Goal: Information Seeking & Learning: Learn about a topic

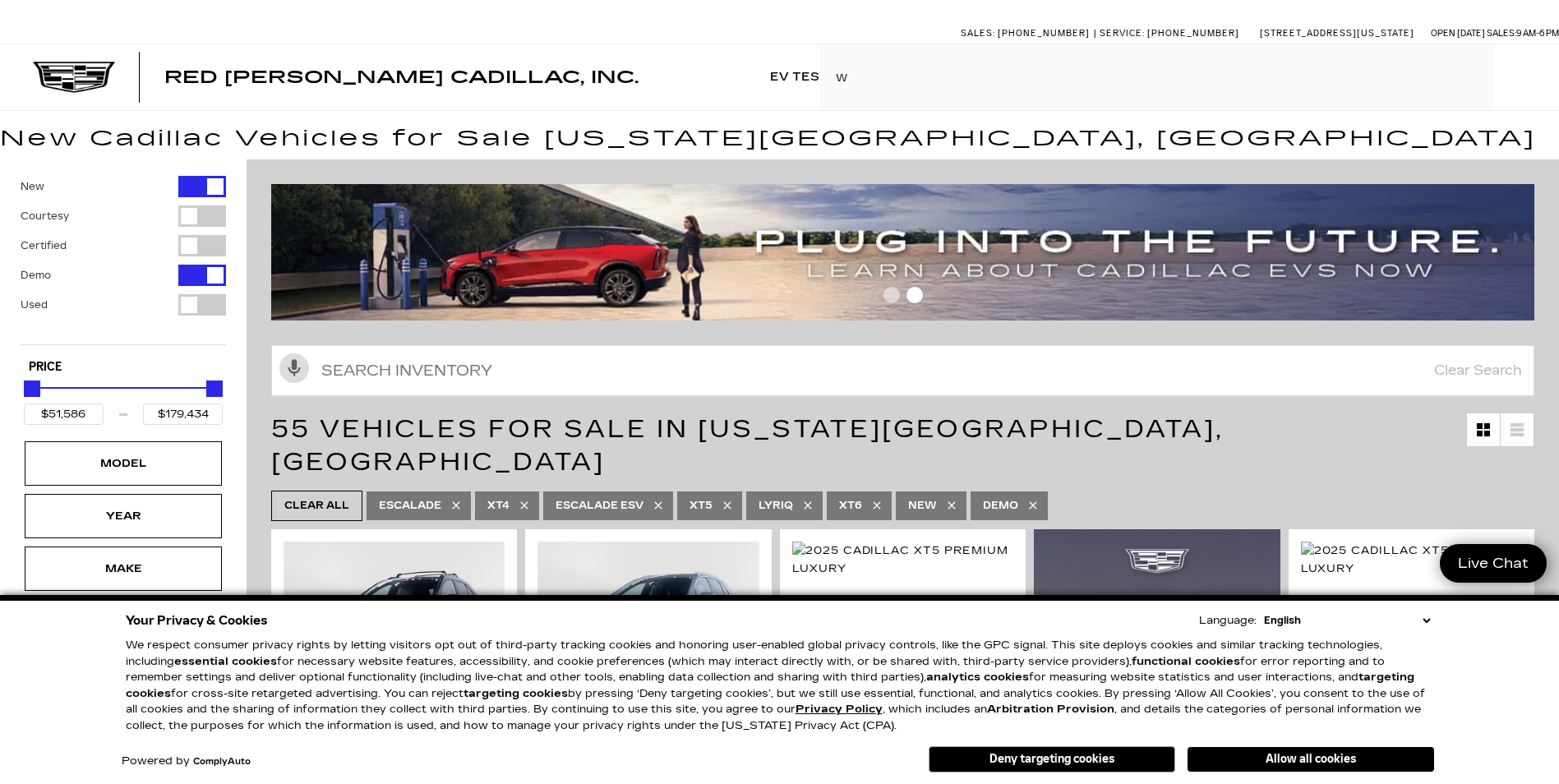
type input "w"
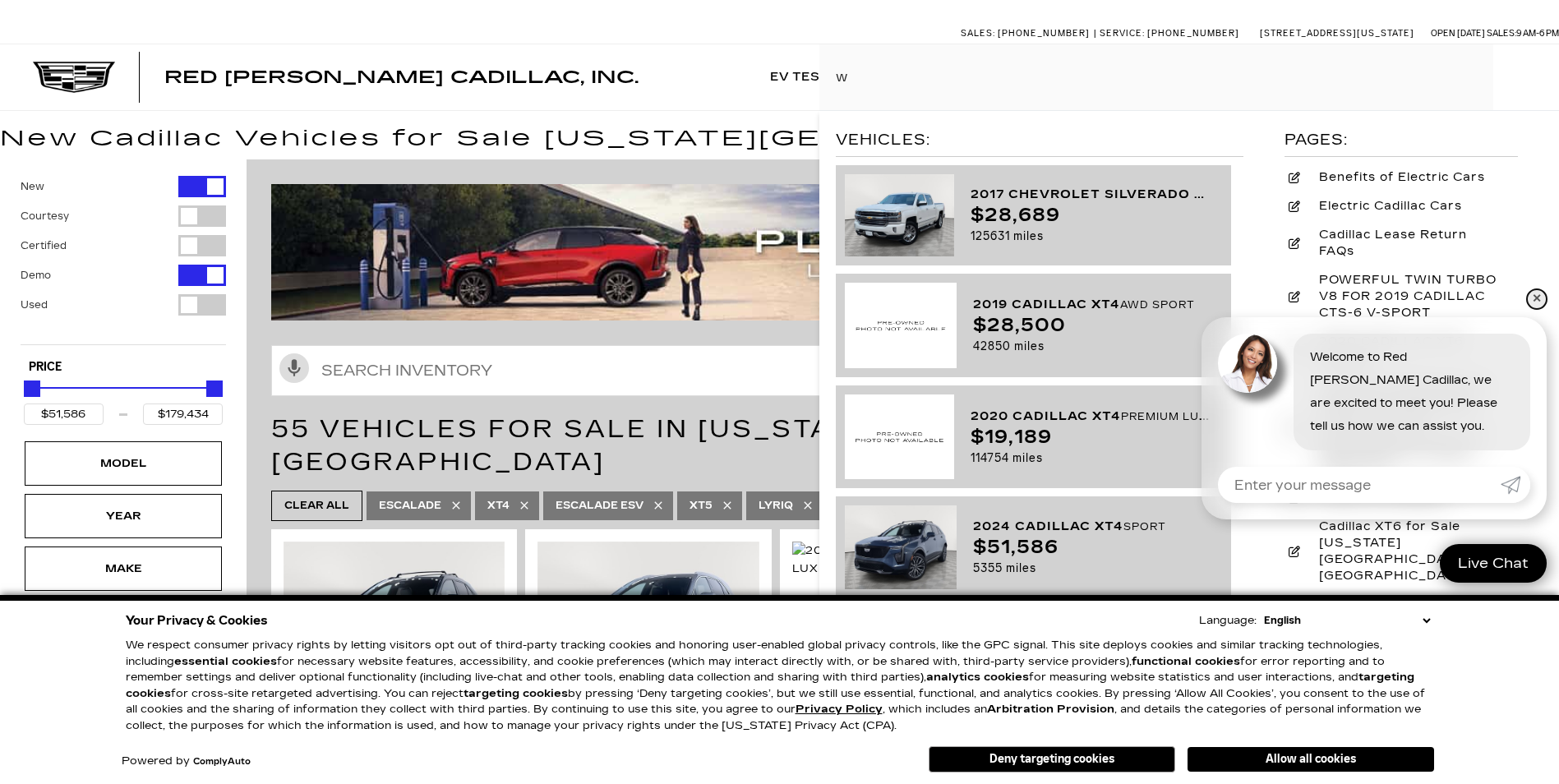
click at [1538, 301] on link "✕" at bounding box center [1537, 299] width 20 height 20
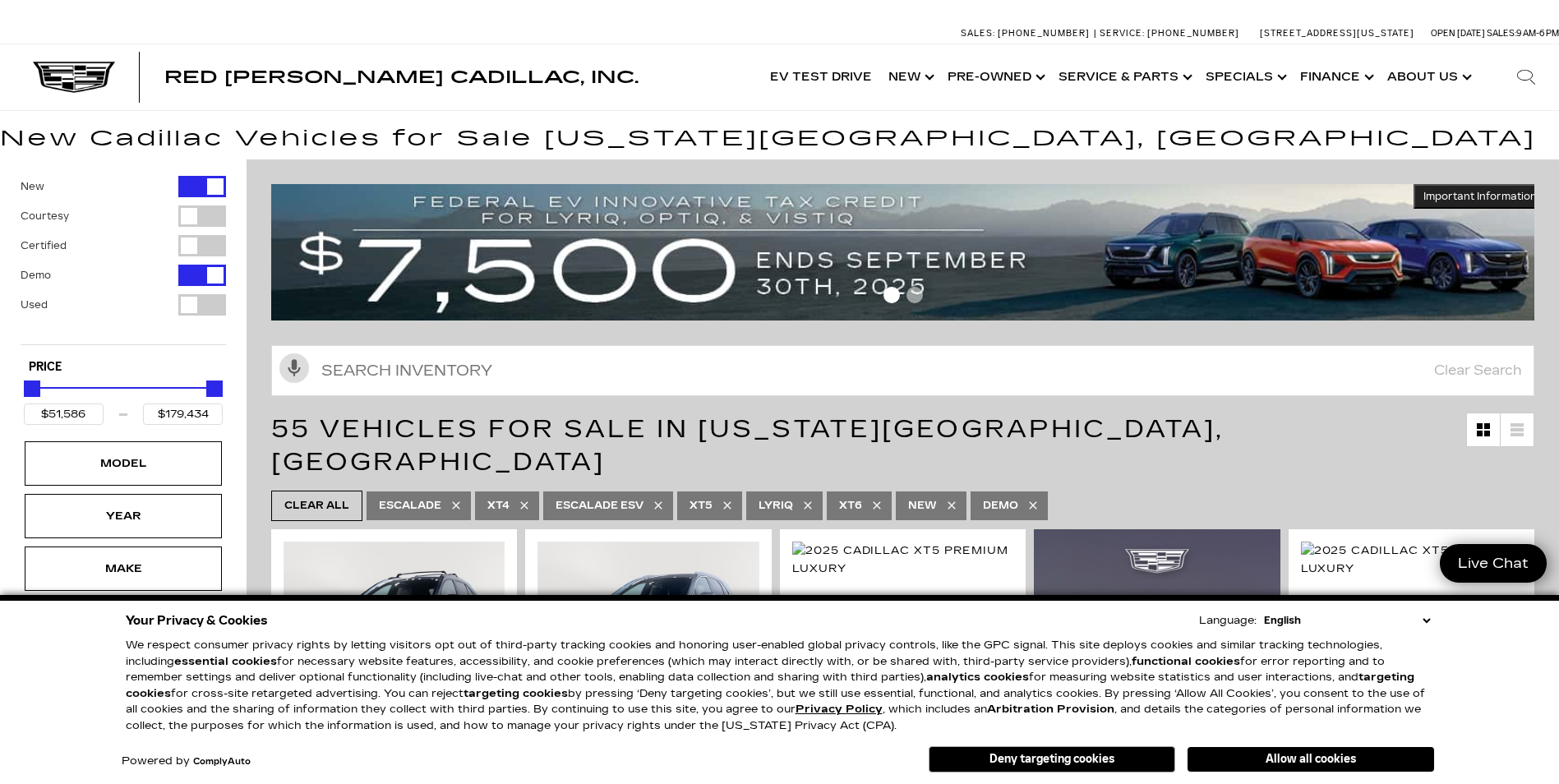
click at [1520, 80] on icon at bounding box center [1526, 78] width 20 height 20
click at [996, 82] on input "Search Click enter to submit" at bounding box center [1189, 77] width 740 height 66
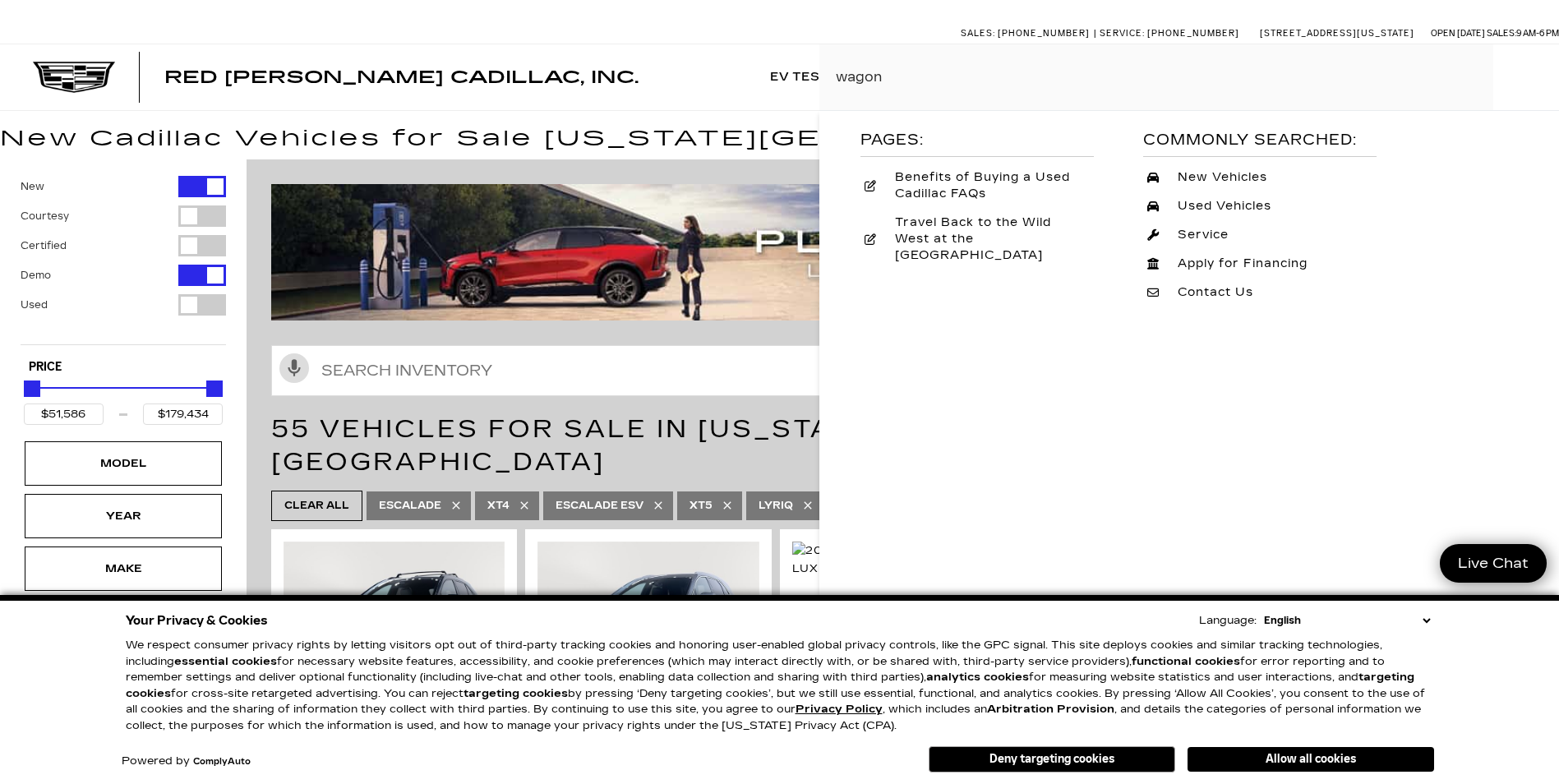
type input "wagon"
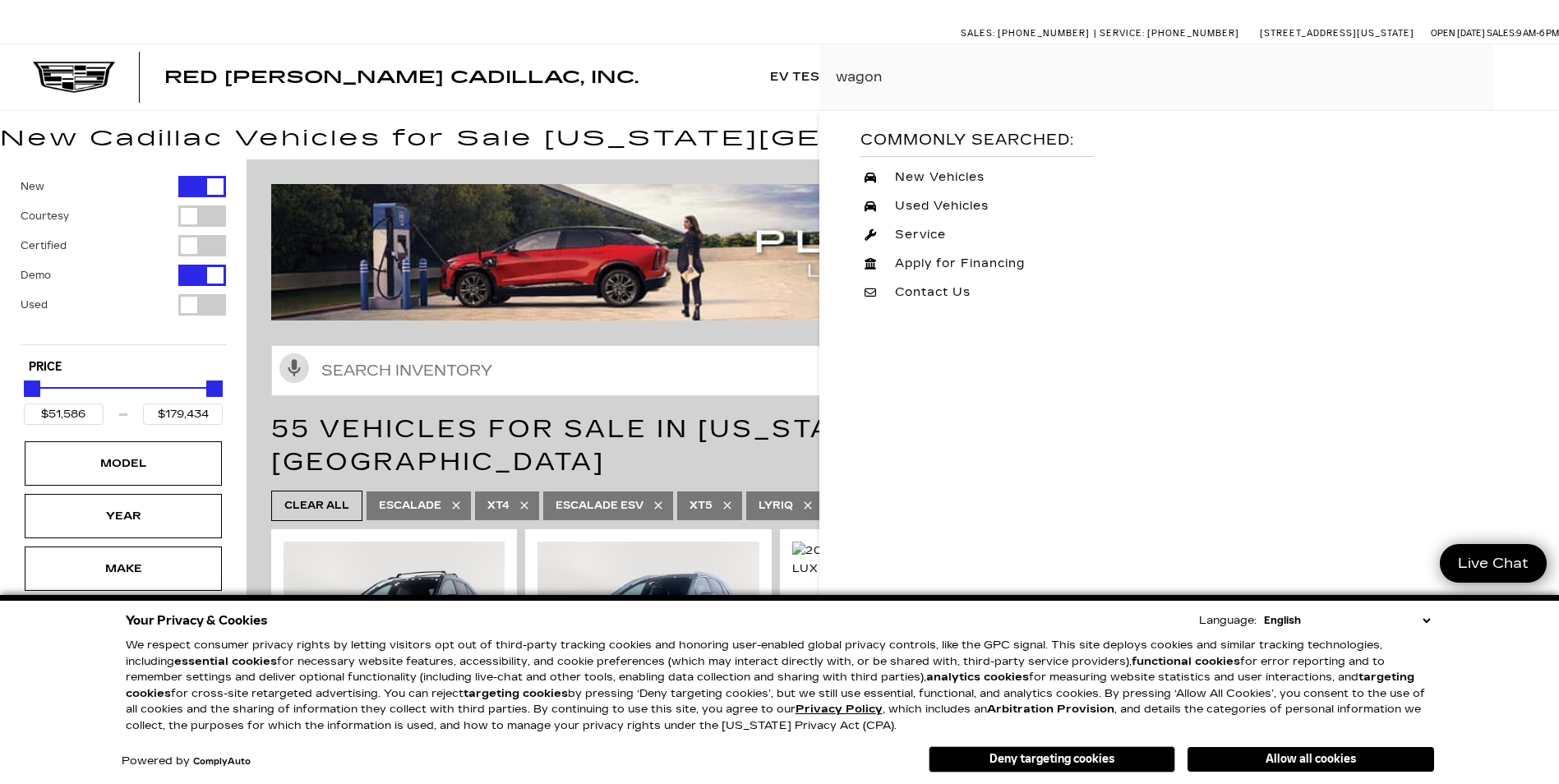
click at [901, 82] on input "wagon" at bounding box center [1189, 77] width 740 height 66
click at [679, 69] on div "Red [PERSON_NAME] Cadillac, Inc. Accessible Menu EV Test Drive Show New Cadilla…" at bounding box center [780, 77] width 1559 height 66
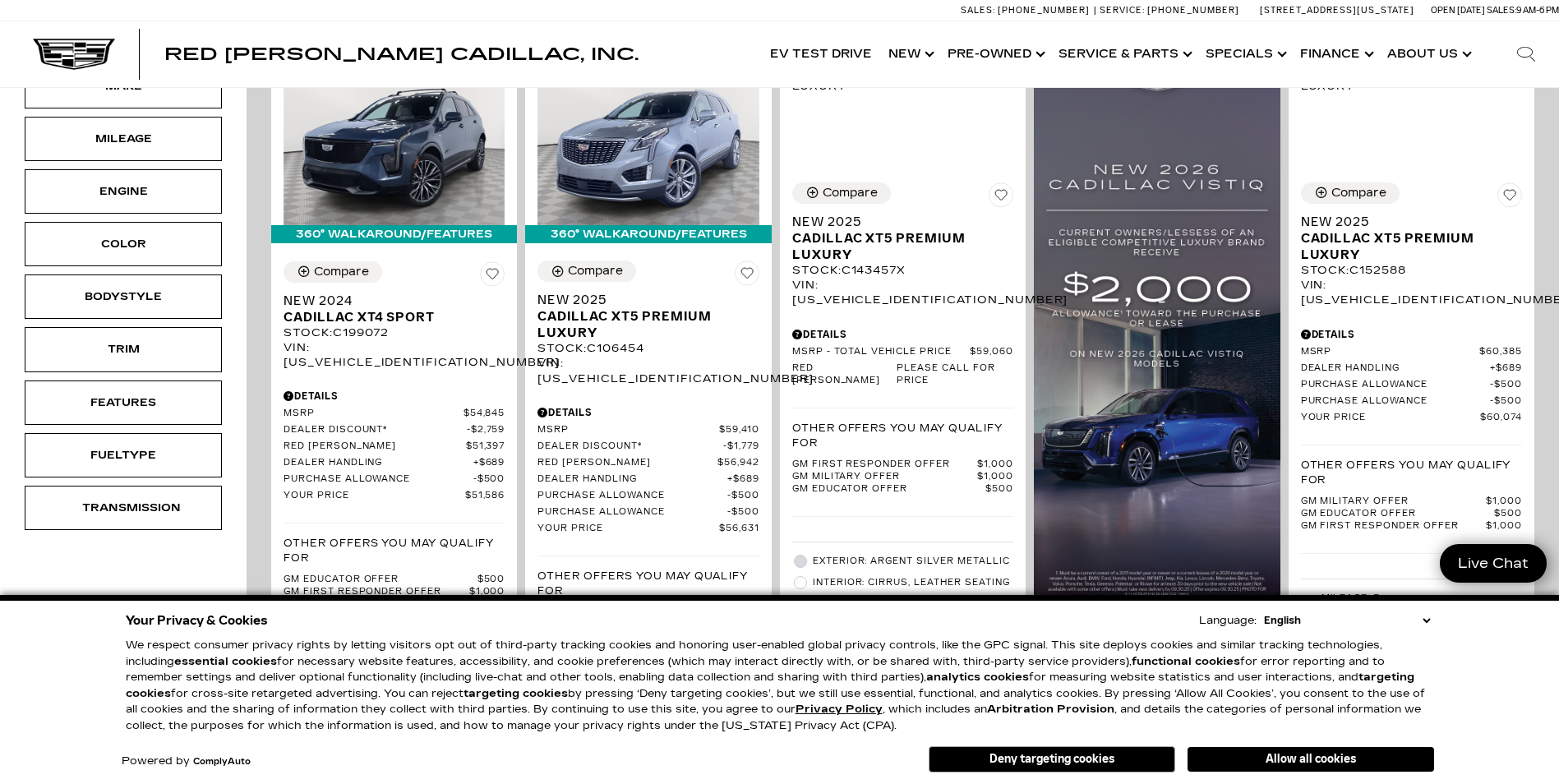
scroll to position [526, 0]
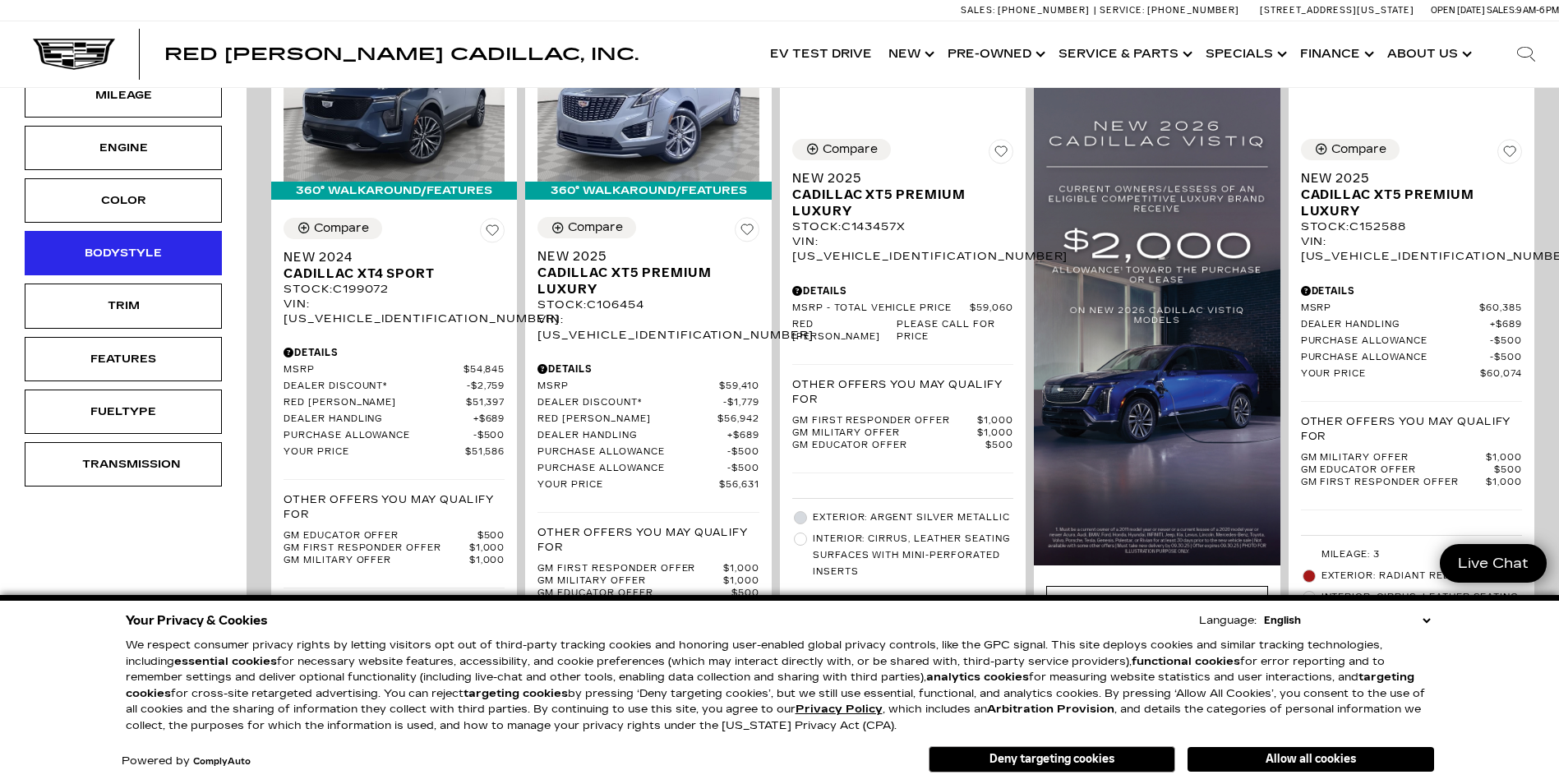
click at [155, 251] on div "Bodystyle" at bounding box center [123, 253] width 82 height 18
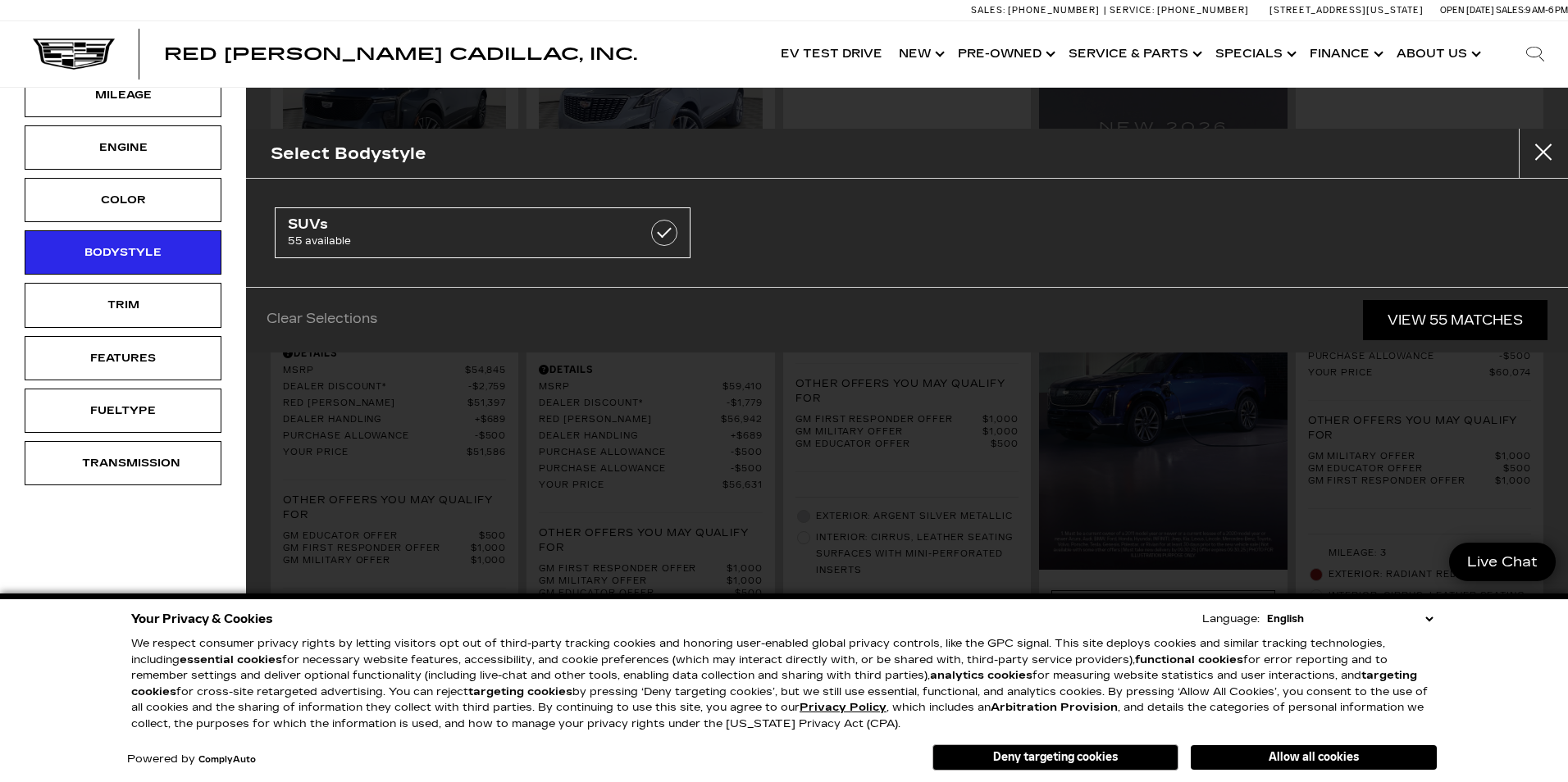
click at [756, 242] on ul "SUVs 55 available" at bounding box center [907, 233] width 1272 height 59
click at [1394, 314] on link "View 55 Matches" at bounding box center [1454, 320] width 185 height 41
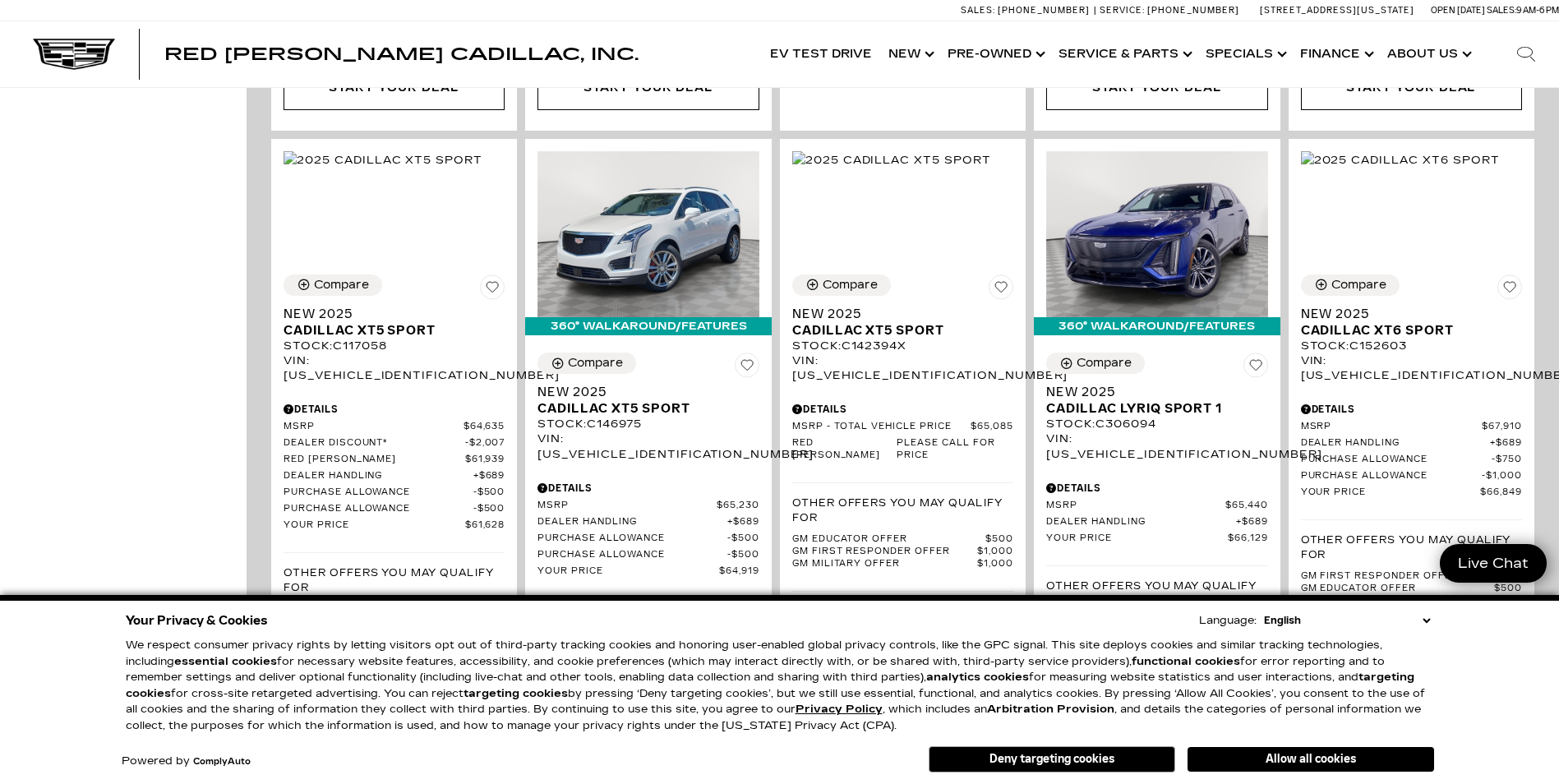
scroll to position [2105, 0]
